Goal: Information Seeking & Learning: Check status

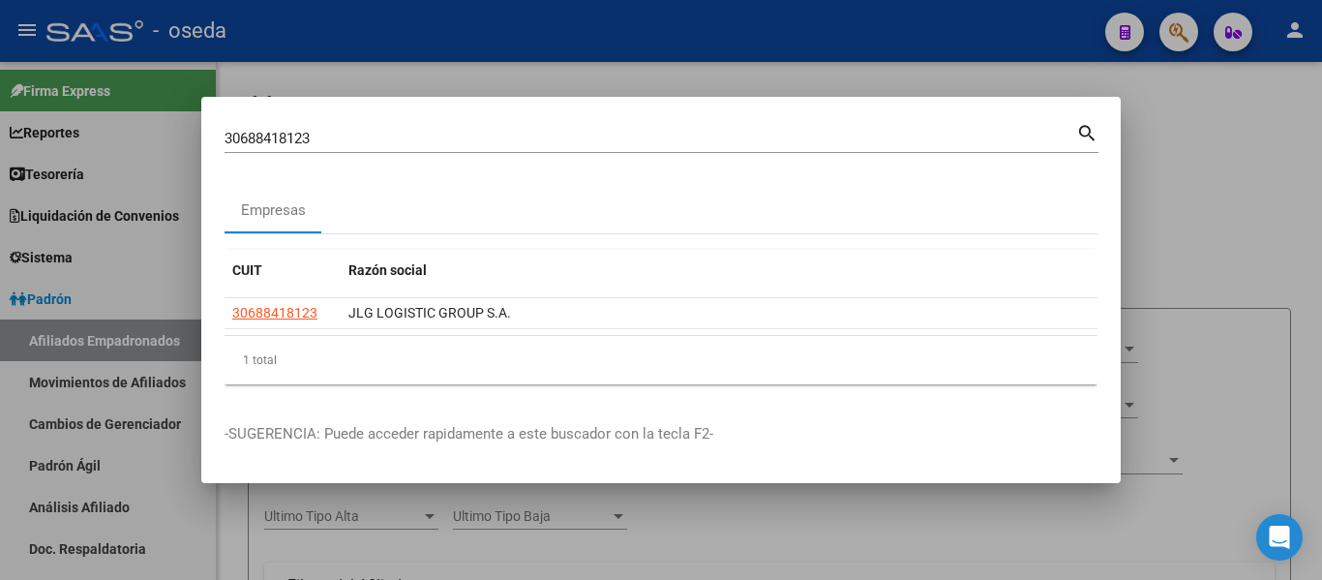
scroll to position [97, 0]
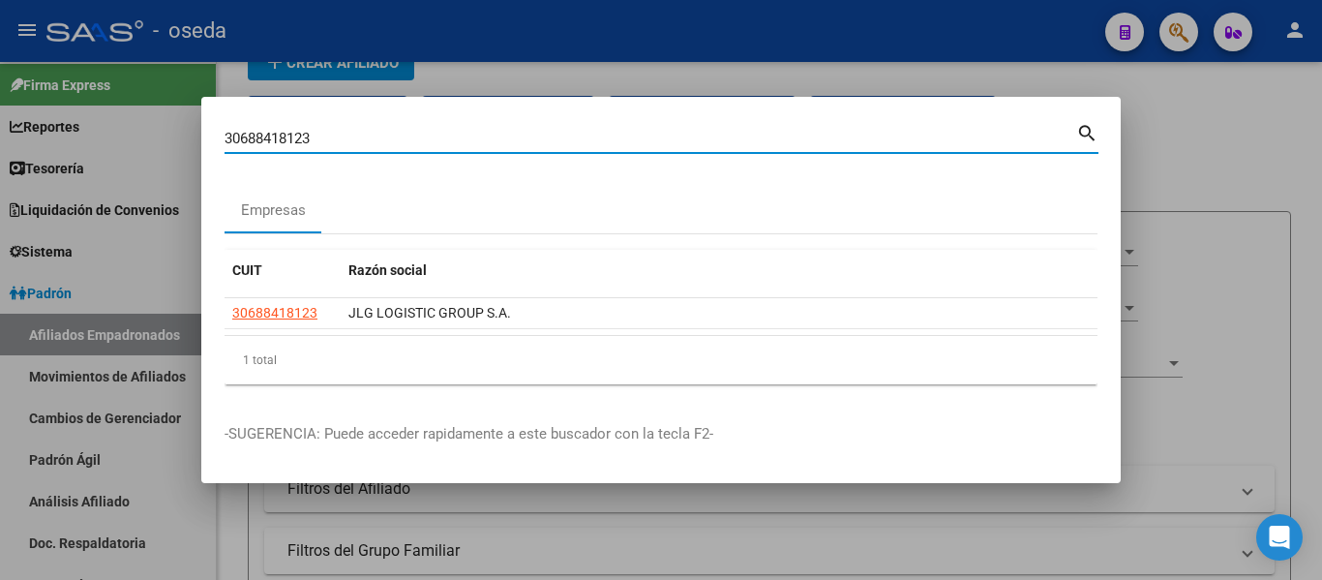
drag, startPoint x: 341, startPoint y: 137, endPoint x: 0, endPoint y: 110, distance: 341.6
click at [0, 110] on div "30688418123 Buscar (apellido, dni, cuil, nro traspaso, cuit, obra social) searc…" at bounding box center [661, 290] width 1322 height 580
paste input
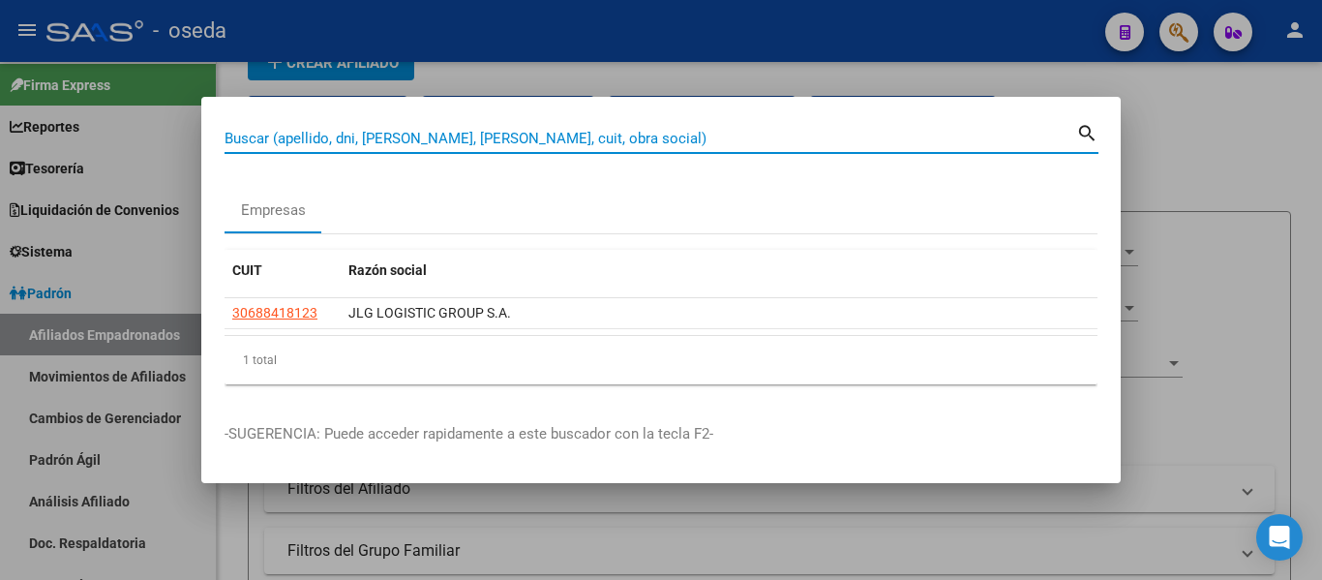
paste input
paste input "20304862425"
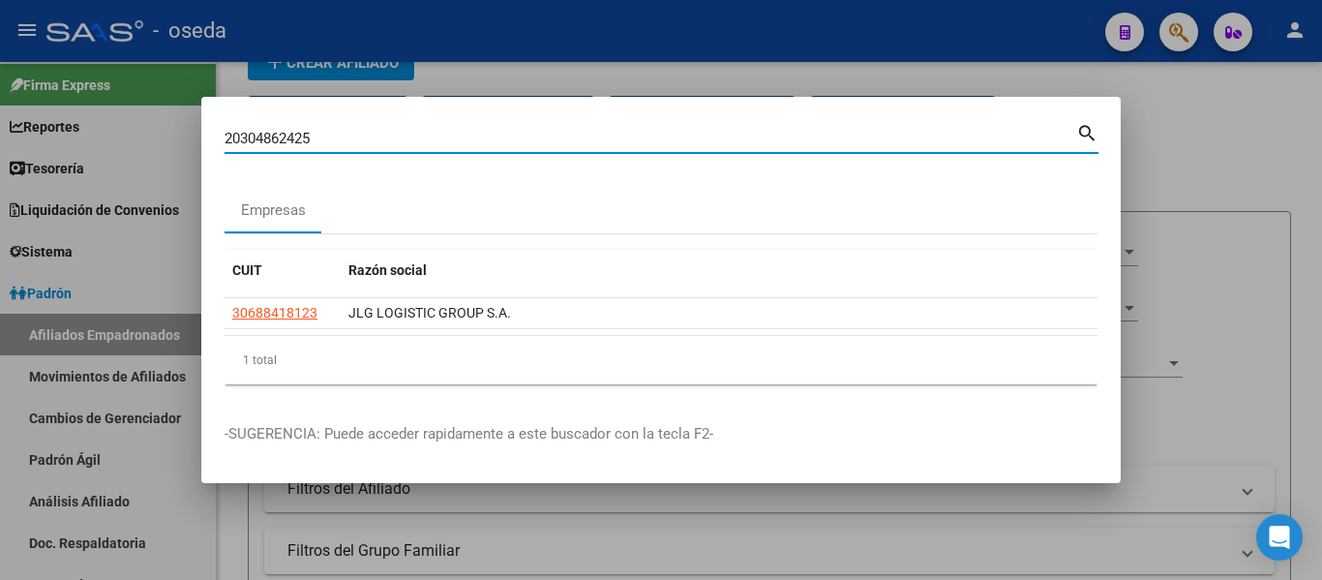
type input "20304862425"
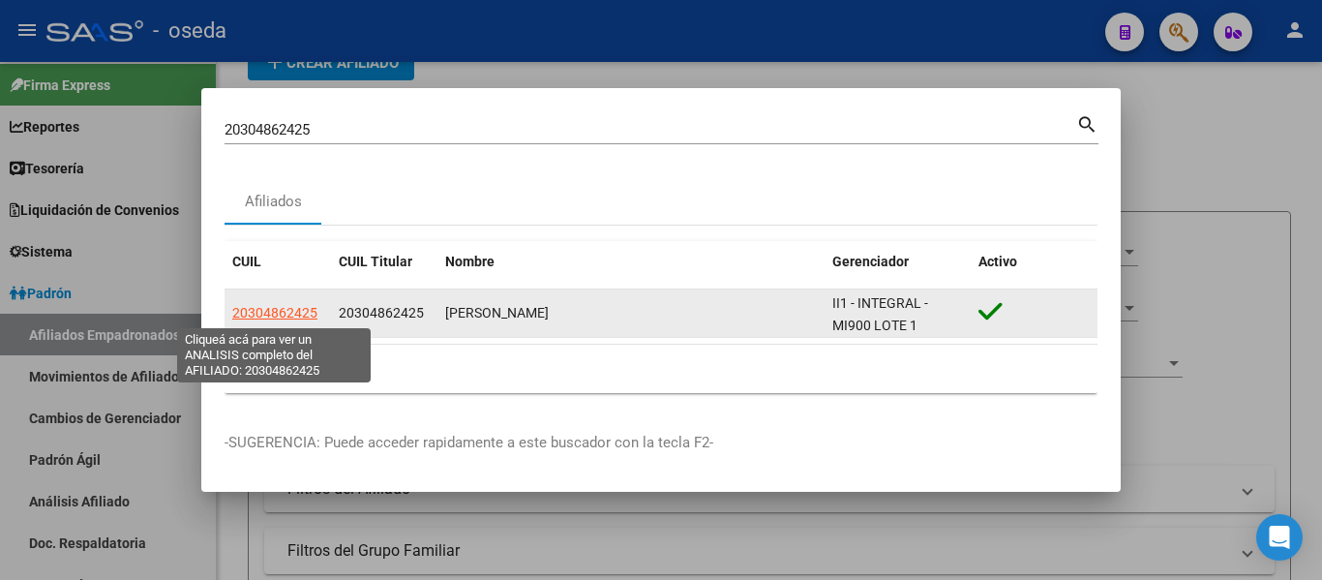
click at [284, 319] on span "20304862425" at bounding box center [274, 312] width 85 height 15
type textarea "20304862425"
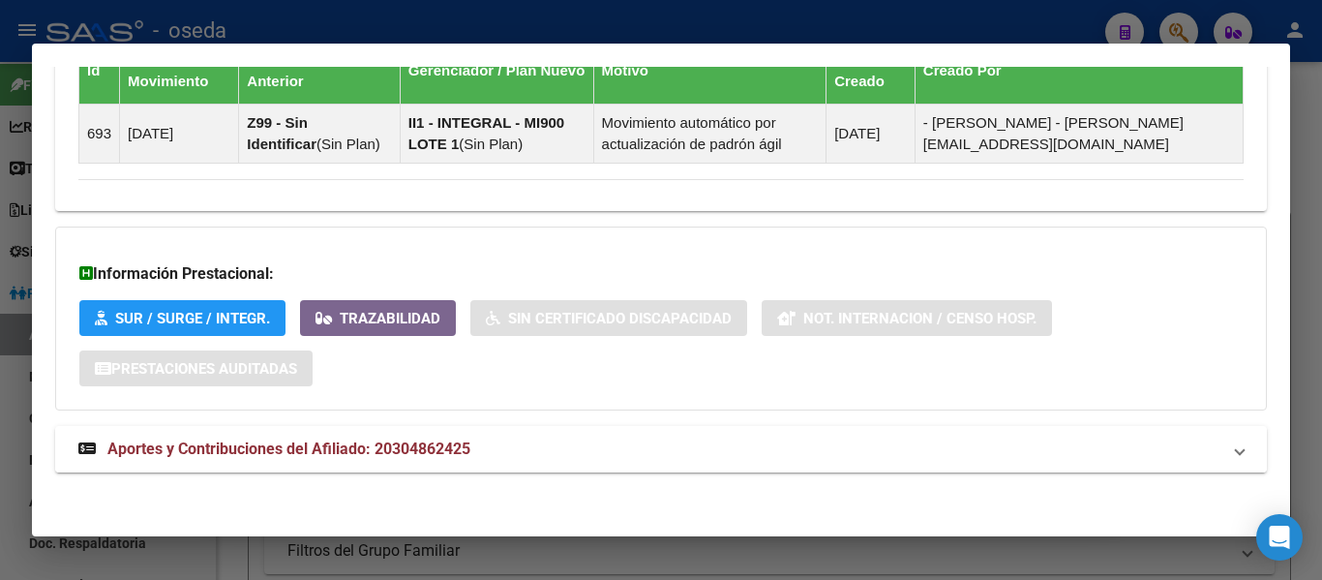
scroll to position [1333, 0]
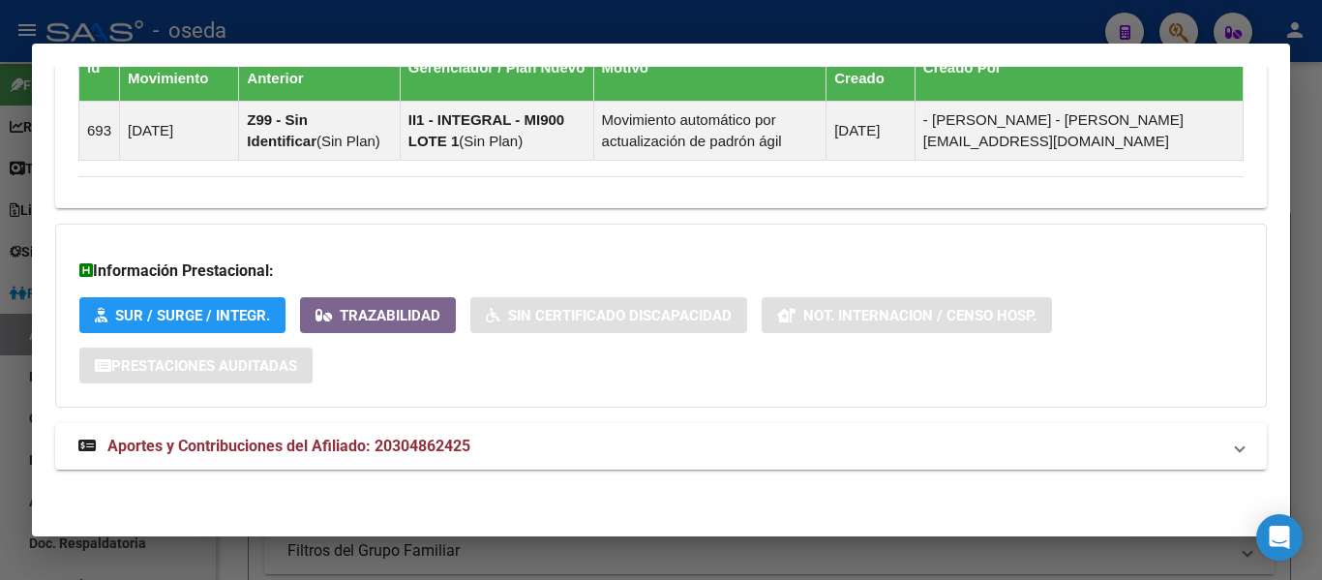
click at [405, 437] on span "Aportes y Contribuciones del Afiliado: 20304862425" at bounding box center [288, 445] width 363 height 18
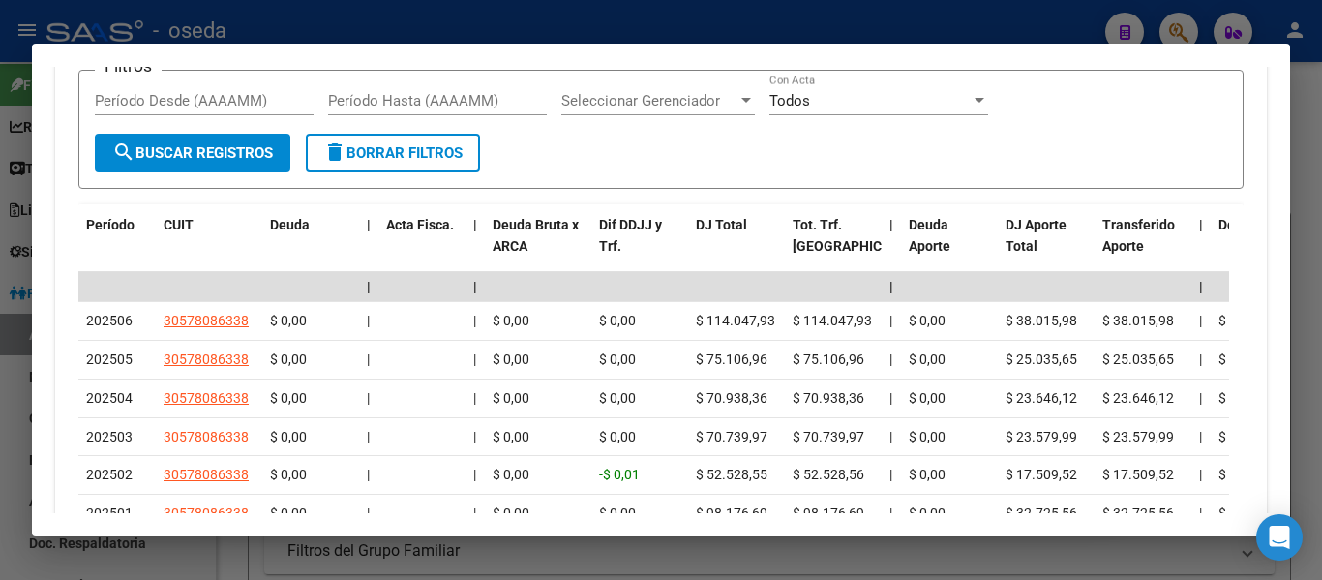
scroll to position [2041, 0]
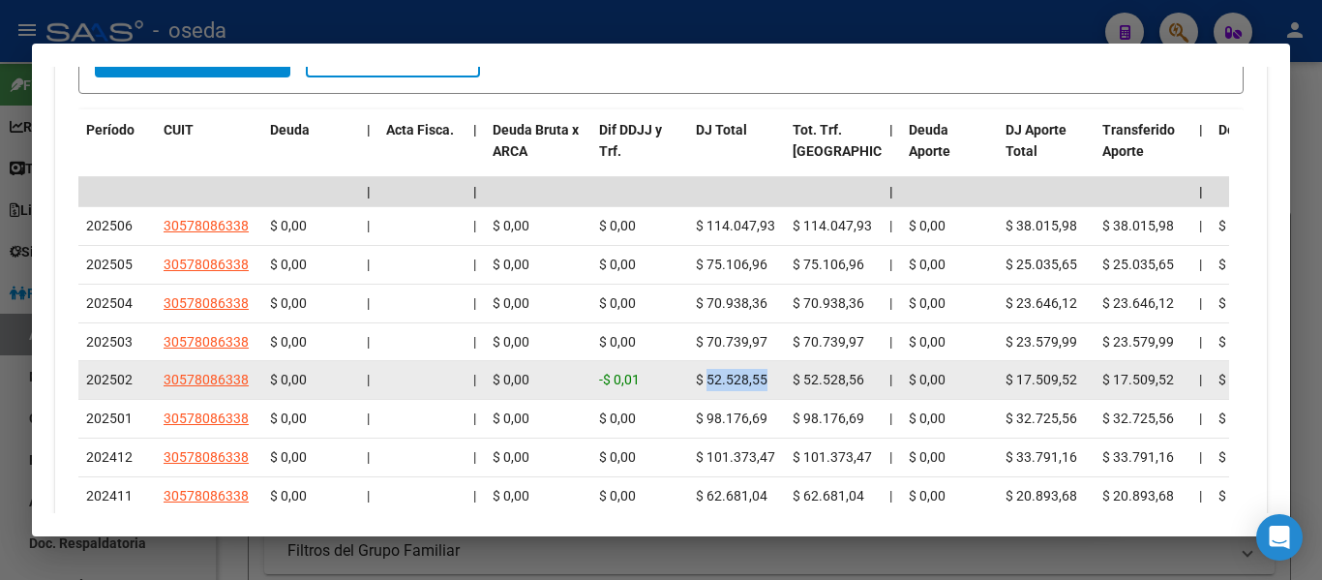
drag, startPoint x: 708, startPoint y: 382, endPoint x: 764, endPoint y: 388, distance: 56.4
click at [769, 377] on div "$ 52.528,55" at bounding box center [736, 380] width 81 height 22
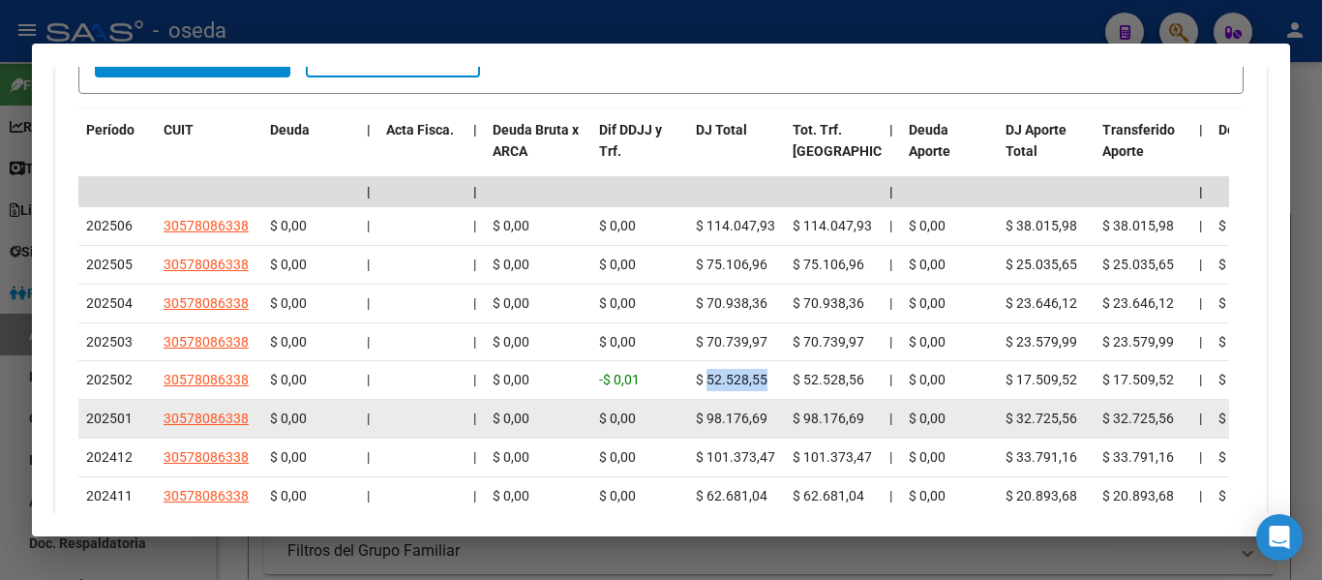
copy span "52.528,55"
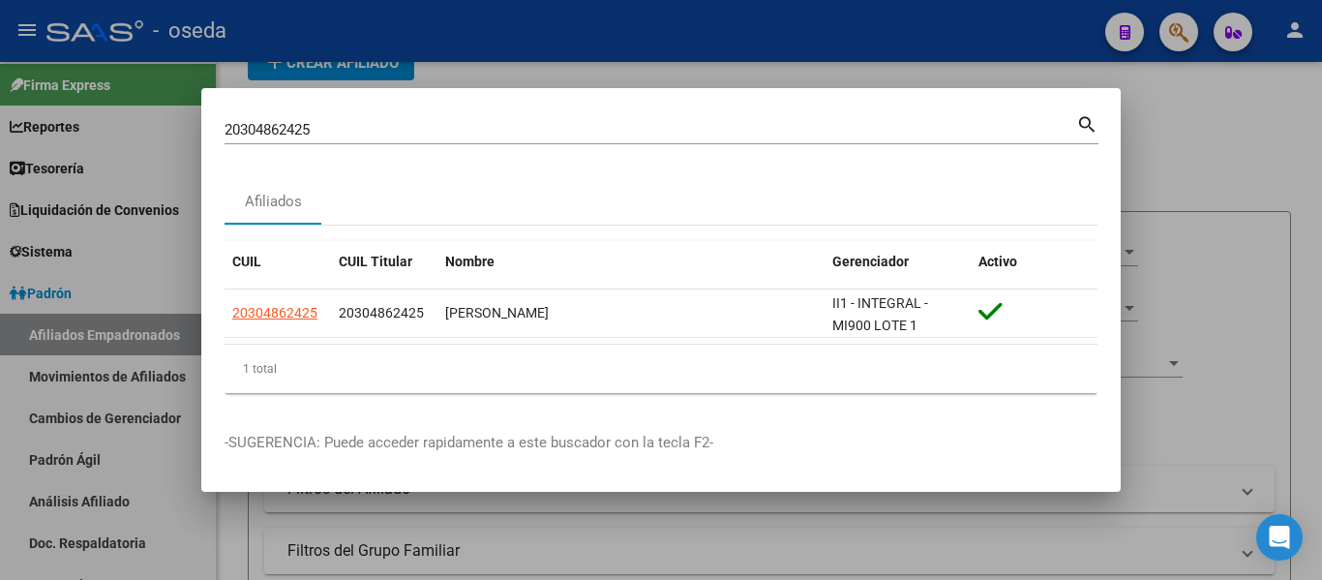
click at [329, 115] on div "20304862425 Buscar (apellido, dni, [PERSON_NAME], [PERSON_NAME], cuit, obra soc…" at bounding box center [661, 127] width 874 height 33
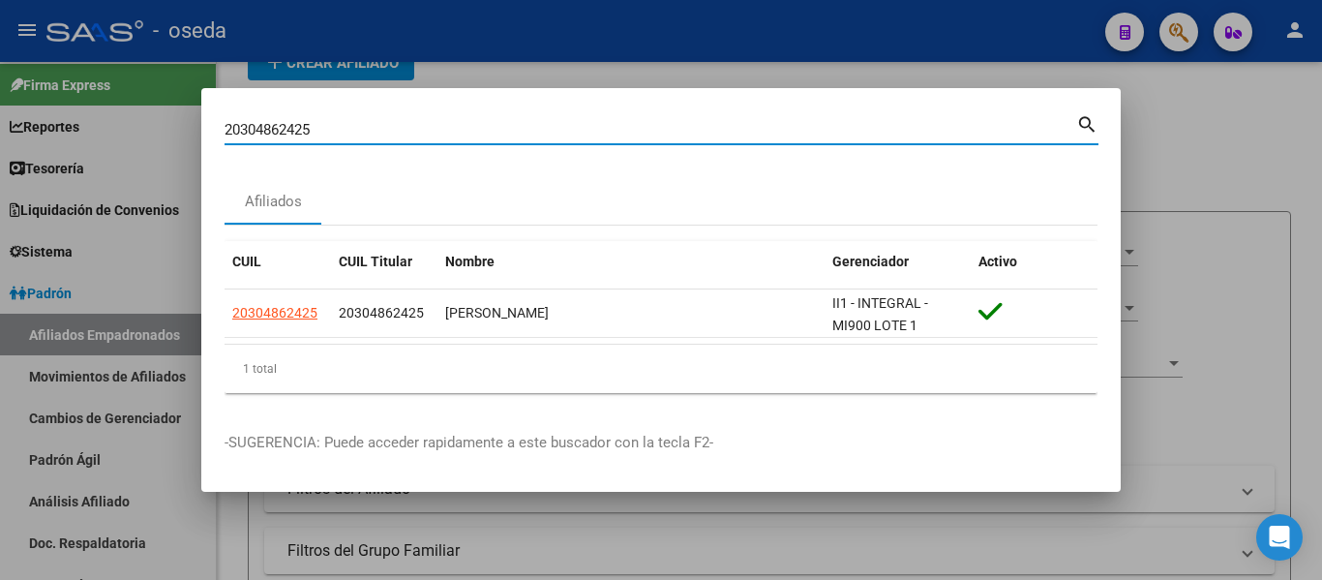
drag, startPoint x: 329, startPoint y: 121, endPoint x: 78, endPoint y: 100, distance: 251.5
click at [78, 100] on div "20304862425 Buscar (apellido, dni, cuil, nro traspaso, cuit, obra social) searc…" at bounding box center [661, 290] width 1322 height 580
paste input "-30114044-"
type input "20301140445"
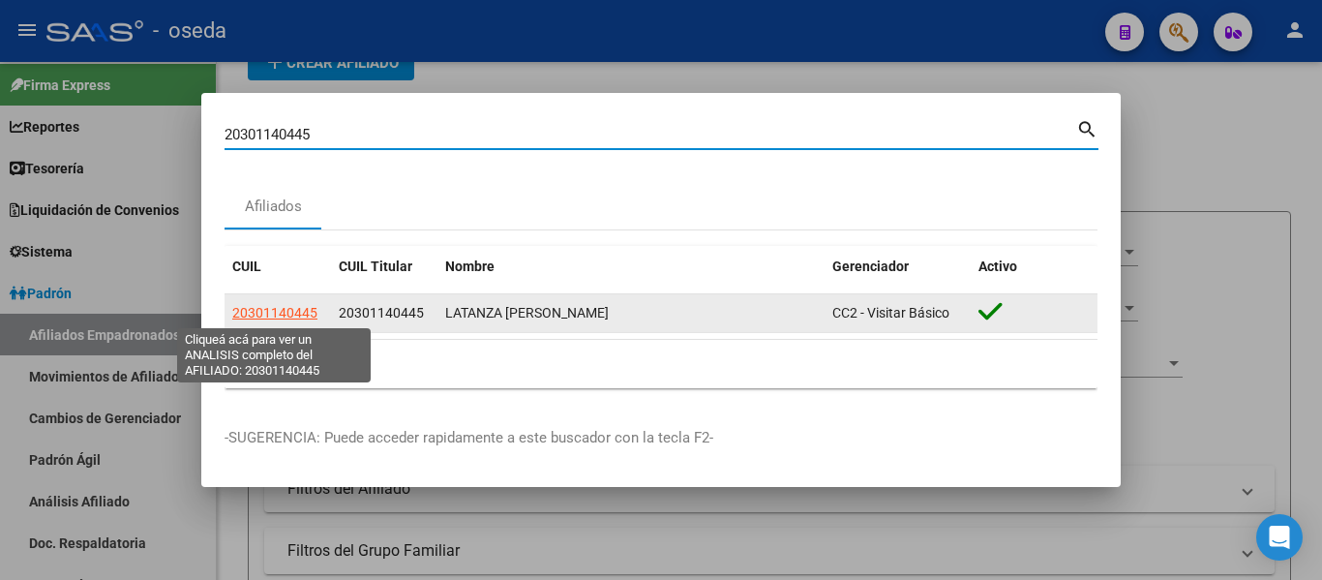
click at [291, 319] on span "20301140445" at bounding box center [274, 312] width 85 height 15
type textarea "20301140445"
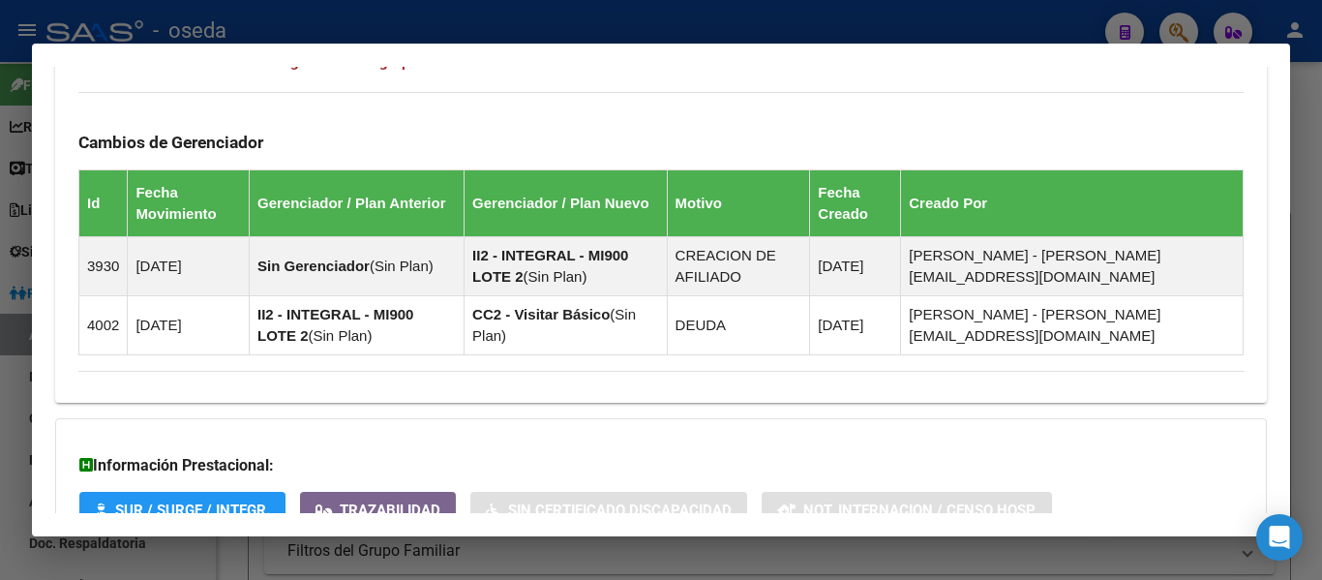
scroll to position [1318, 0]
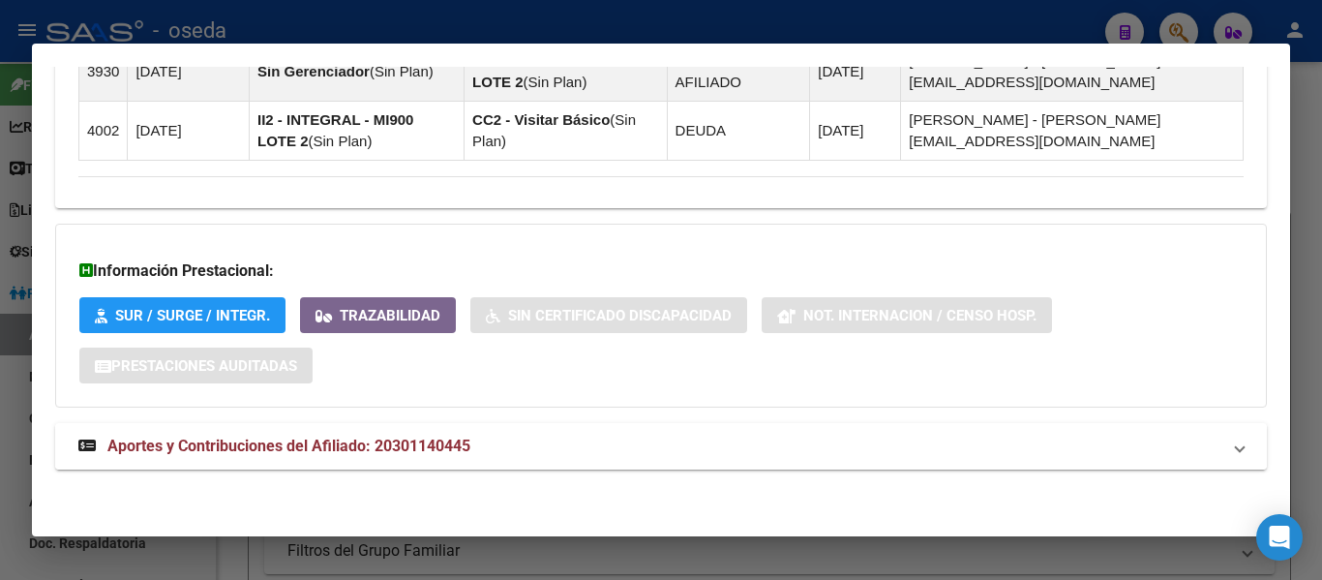
click at [410, 448] on span "Aportes y Contribuciones del Afiliado: 20301140445" at bounding box center [288, 445] width 363 height 18
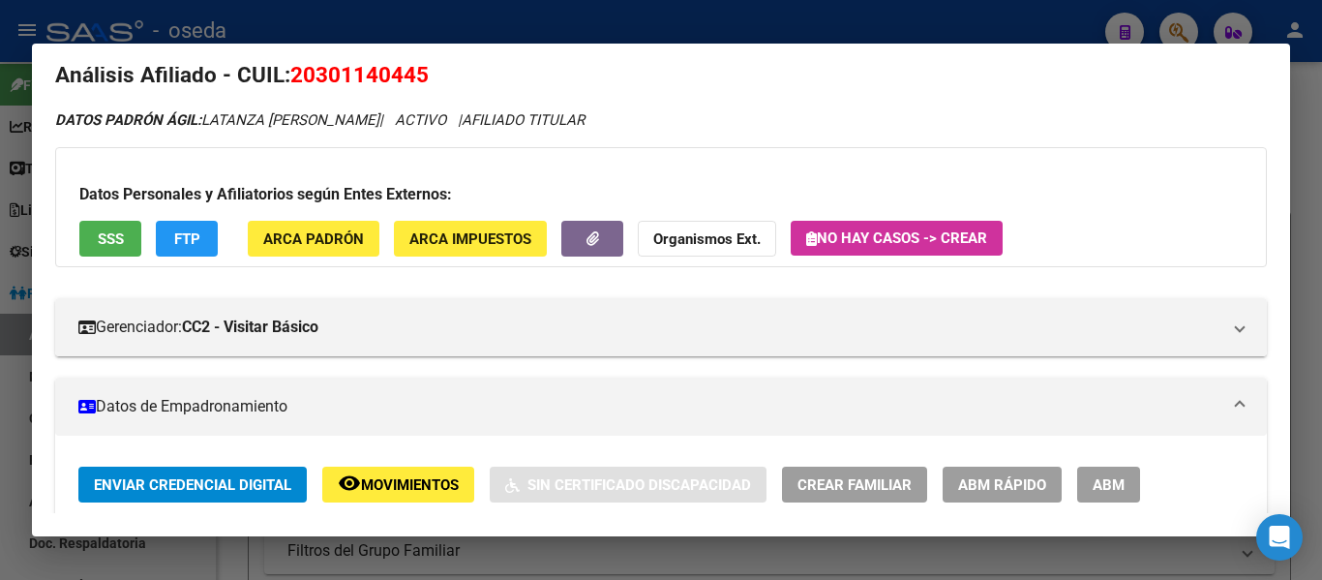
scroll to position [0, 0]
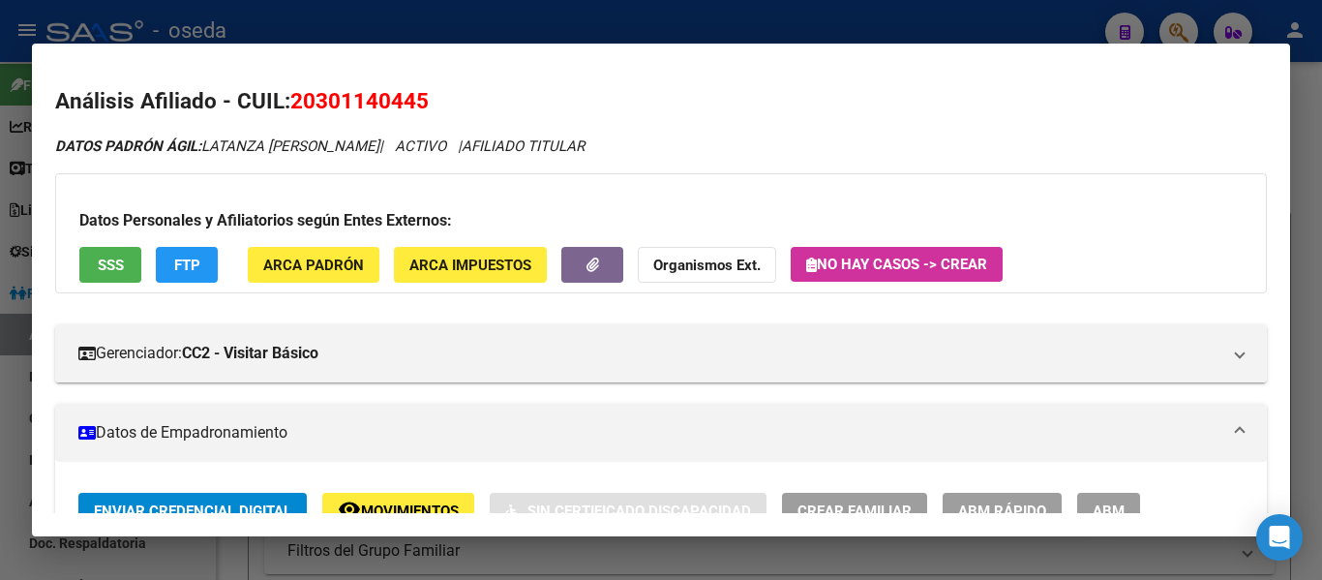
drag, startPoint x: 432, startPoint y: 96, endPoint x: 427, endPoint y: 139, distance: 43.9
click at [293, 112] on h2 "Análisis Afiliado - CUIL: 20301140445" at bounding box center [660, 101] width 1211 height 33
copy span "20301140445"
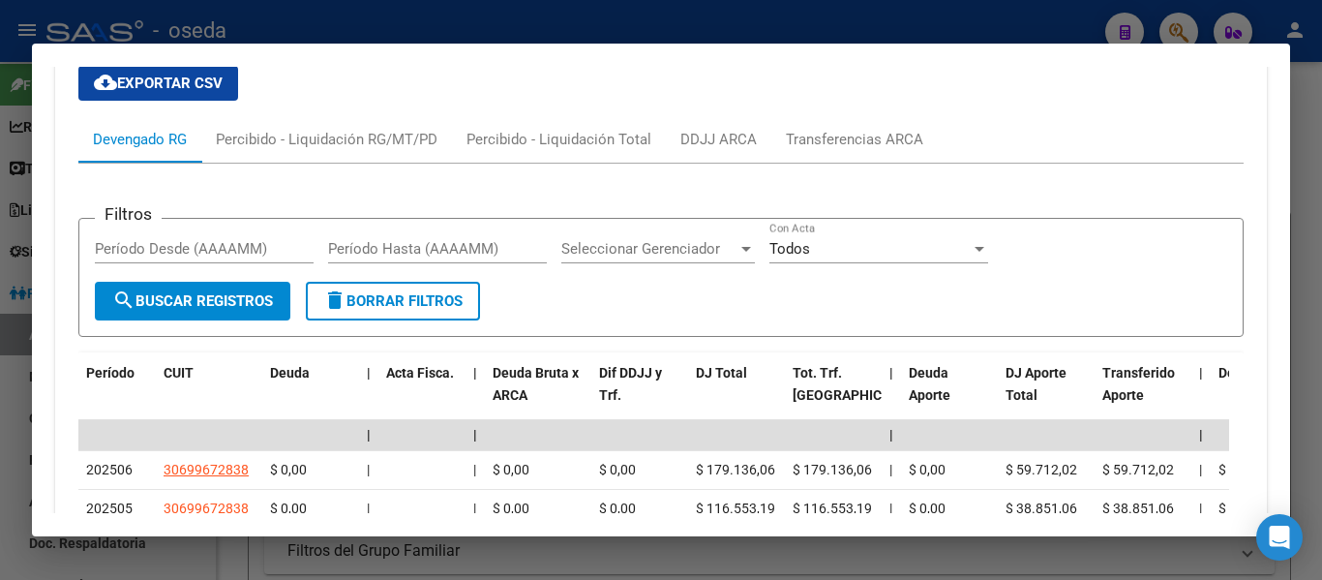
scroll to position [1959, 0]
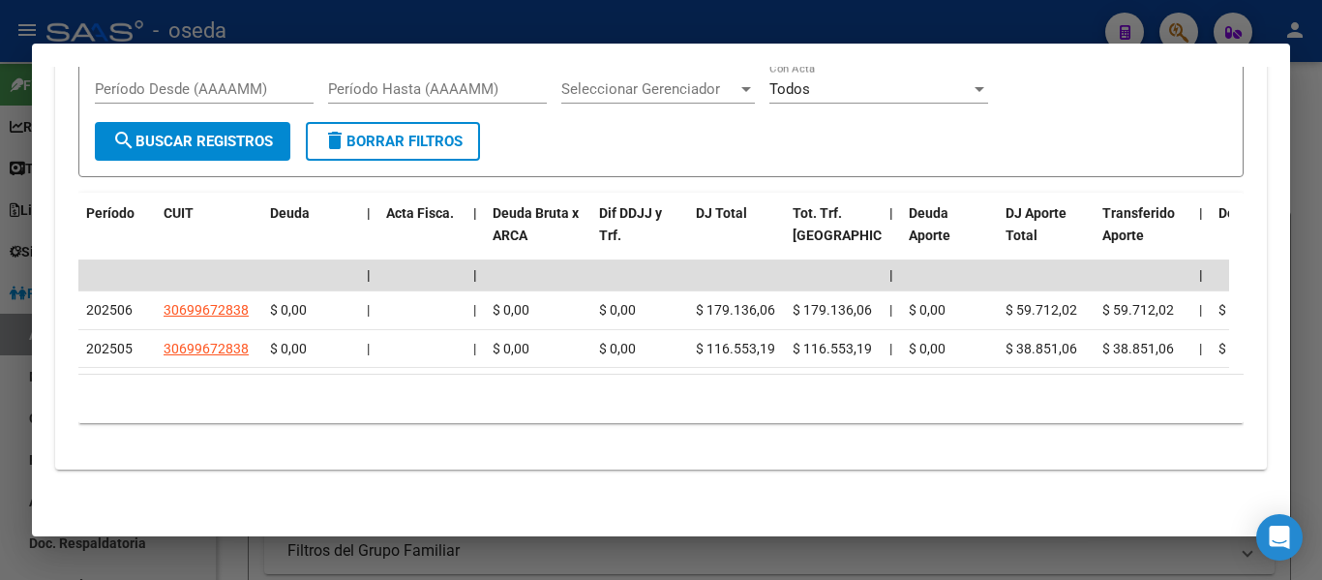
click at [55, 349] on div "cloud_download Exportar CSV Devengado RG Percibido - Liquidación RG/MT/PD Perci…" at bounding box center [660, 172] width 1211 height 563
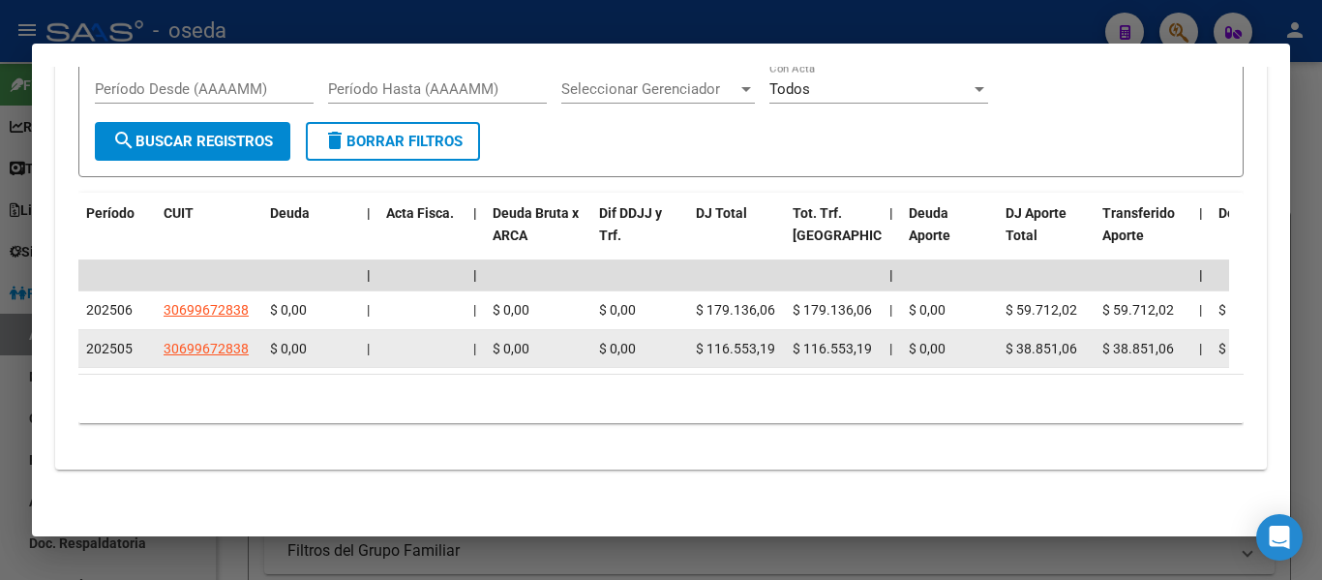
scroll to position [1766, 0]
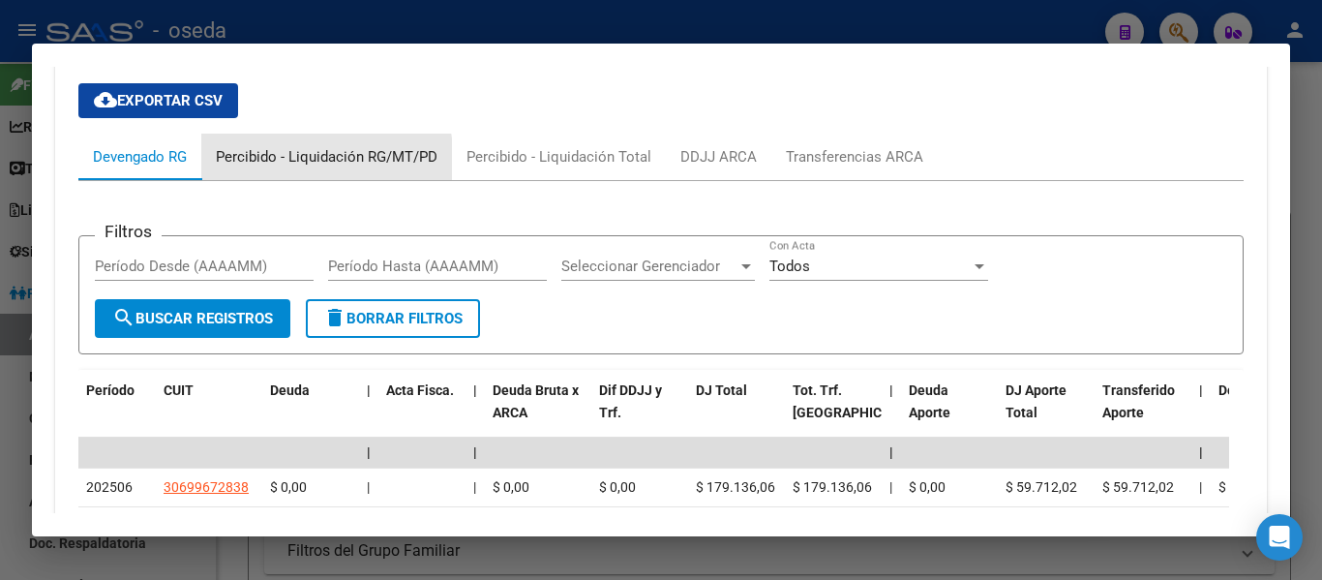
click at [247, 166] on div "Percibido - Liquidación RG/MT/PD" at bounding box center [327, 156] width 222 height 21
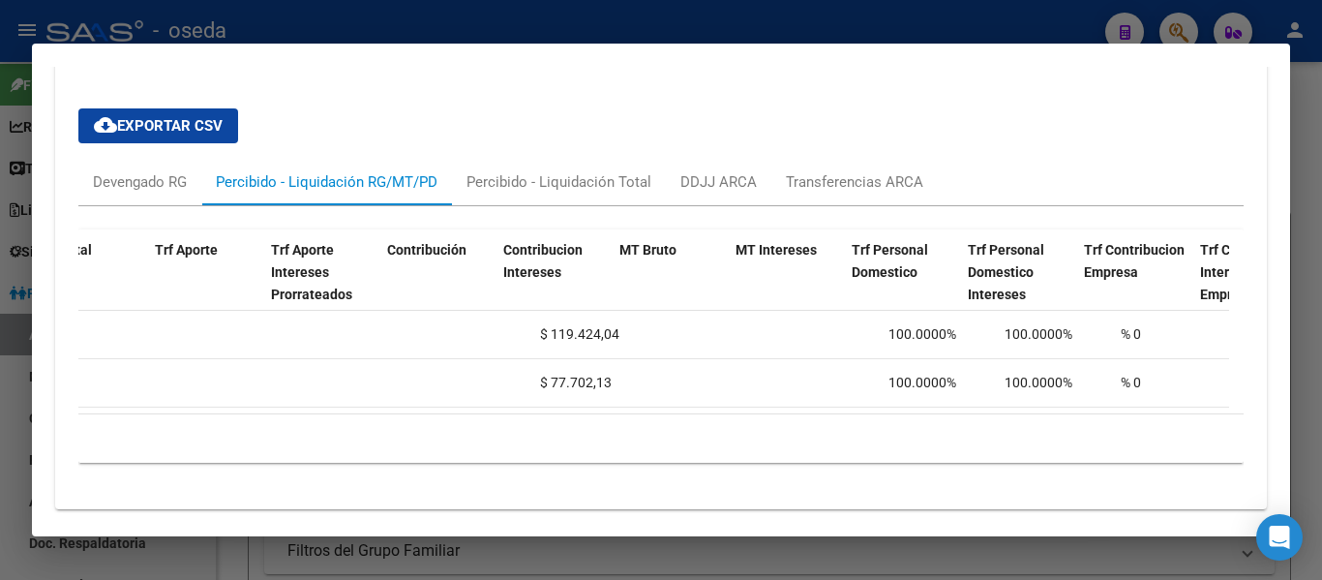
scroll to position [0, 0]
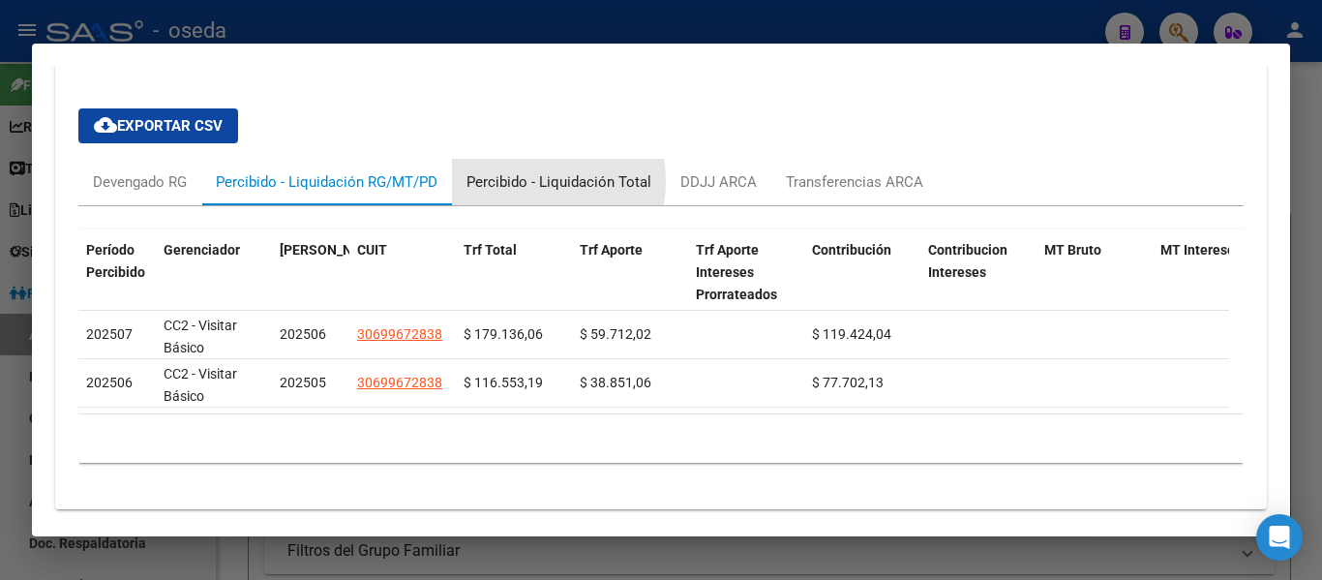
click at [515, 181] on div "Percibido - Liquidación Total" at bounding box center [558, 181] width 185 height 21
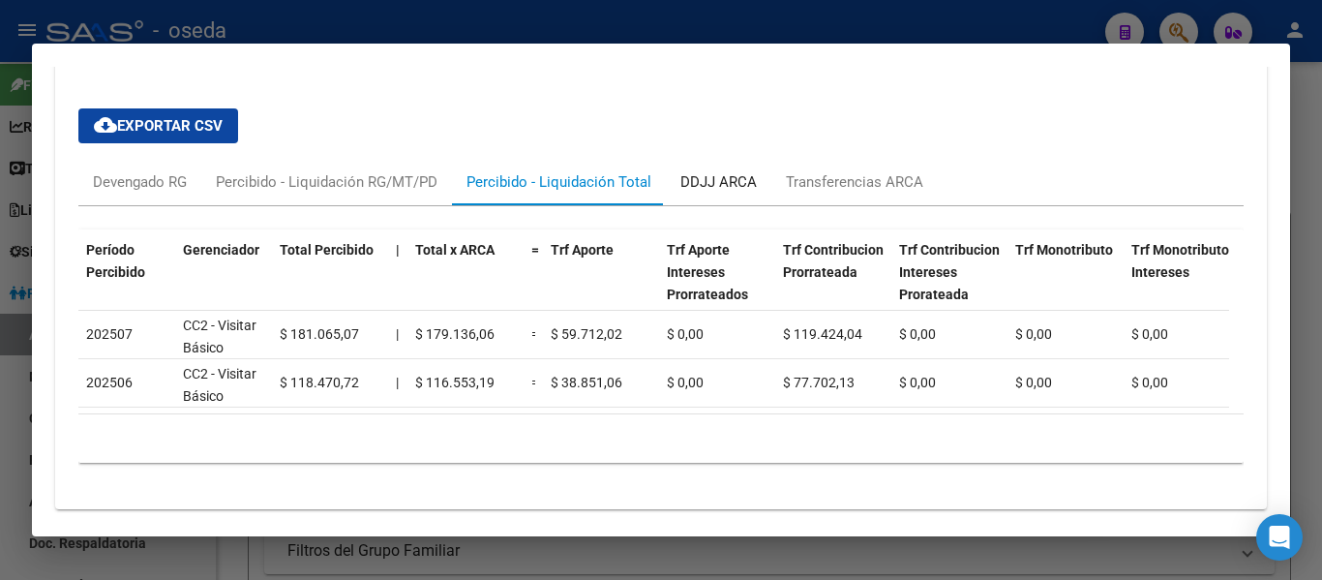
click at [719, 177] on div "DDJJ ARCA" at bounding box center [718, 181] width 76 height 21
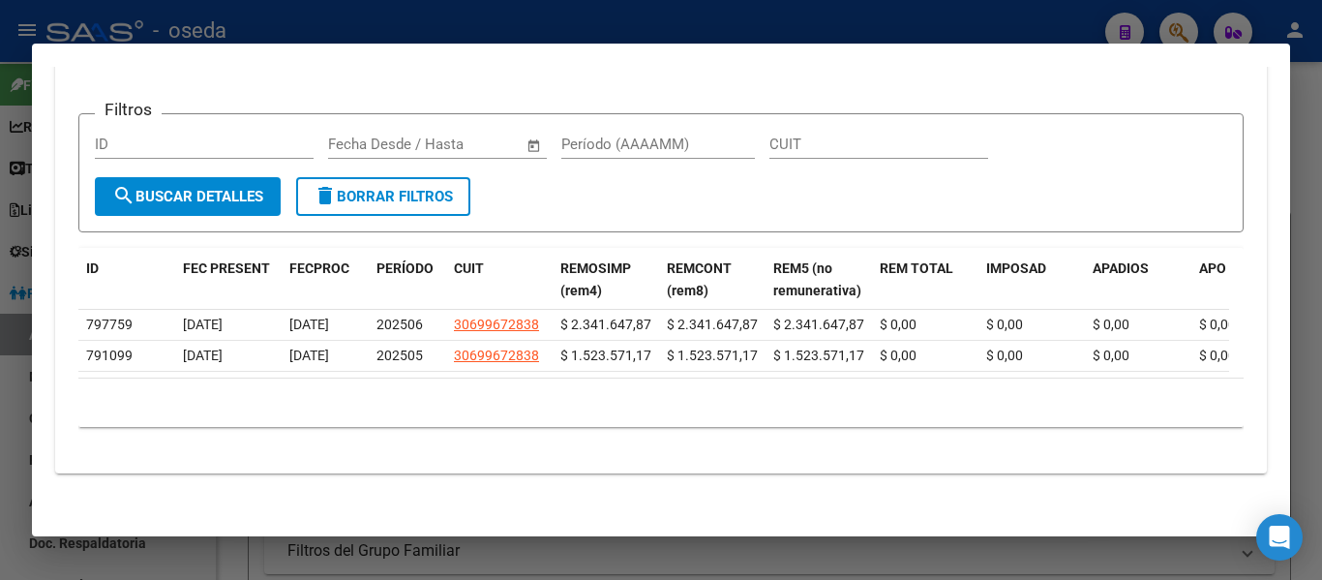
scroll to position [1934, 0]
